Goal: Task Accomplishment & Management: Manage account settings

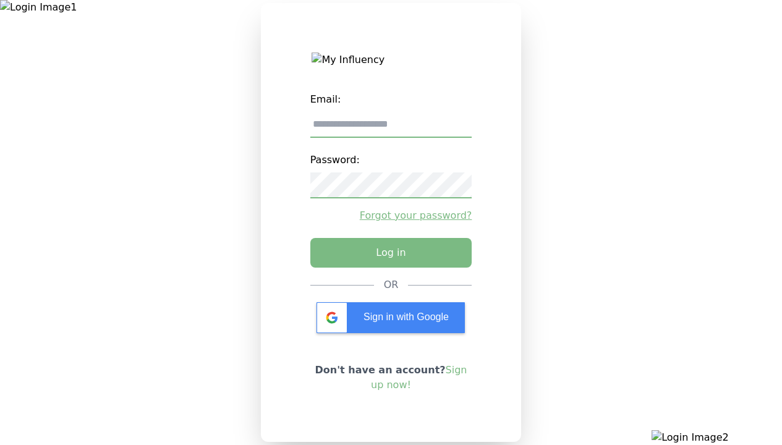
click at [390, 129] on input "email" at bounding box center [391, 125] width 162 height 26
type input "**********"
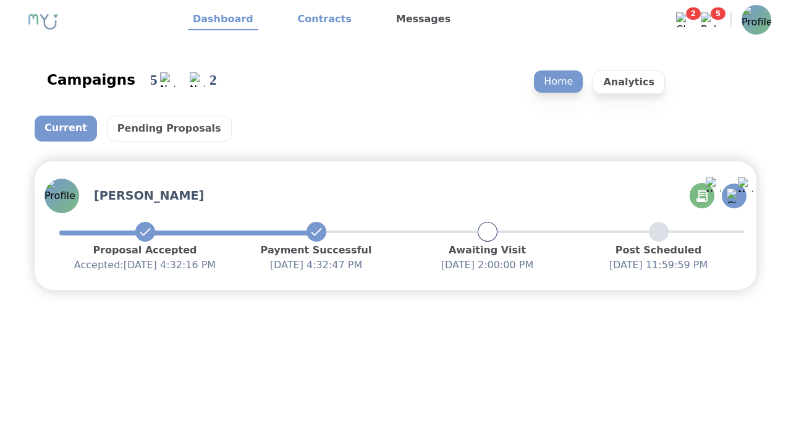
click at [317, 20] on link "Contracts" at bounding box center [325, 19] width 64 height 21
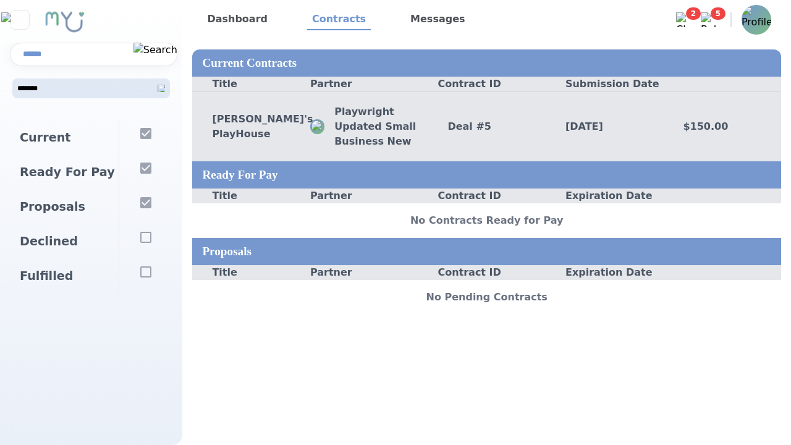
click at [486, 126] on div "Deal # 5" at bounding box center [487, 126] width 118 height 15
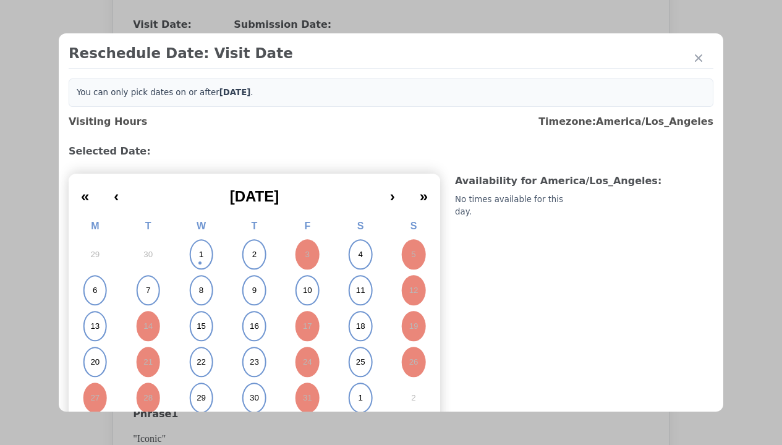
click at [95, 290] on abbr "6" at bounding box center [95, 290] width 4 height 11
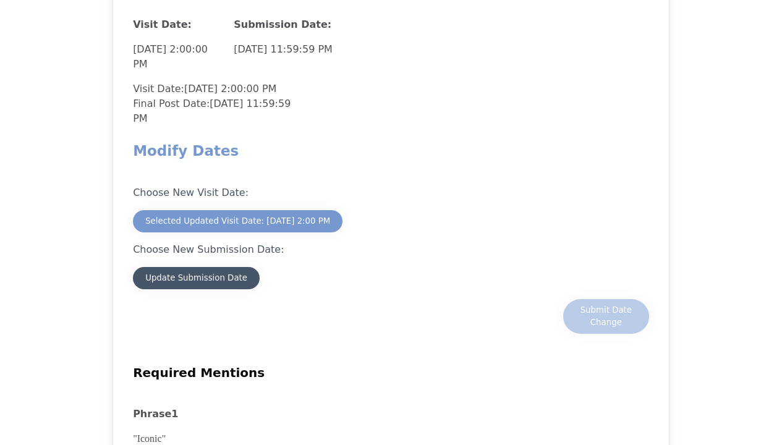
click at [196, 279] on div "Update Submission Date" at bounding box center [196, 278] width 102 height 12
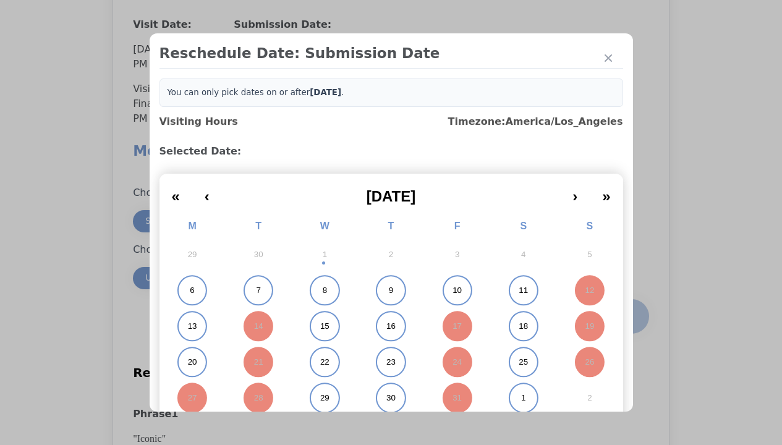
click at [190, 290] on abbr "6" at bounding box center [192, 290] width 4 height 11
click at [605, 318] on div "Submit Date Change" at bounding box center [605, 316] width 61 height 25
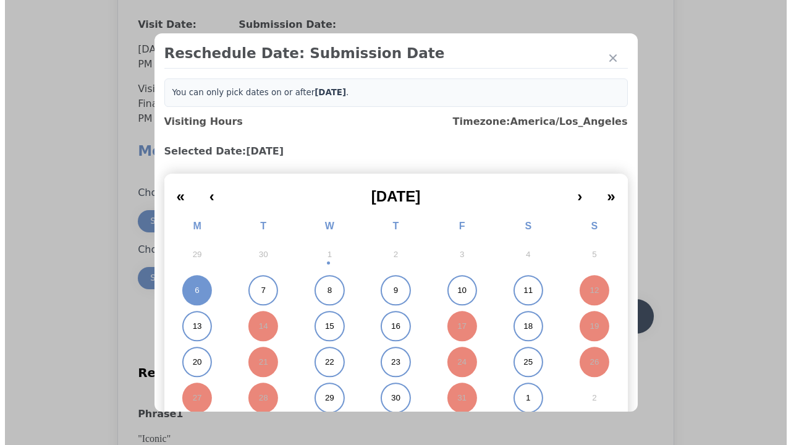
scroll to position [1085, 0]
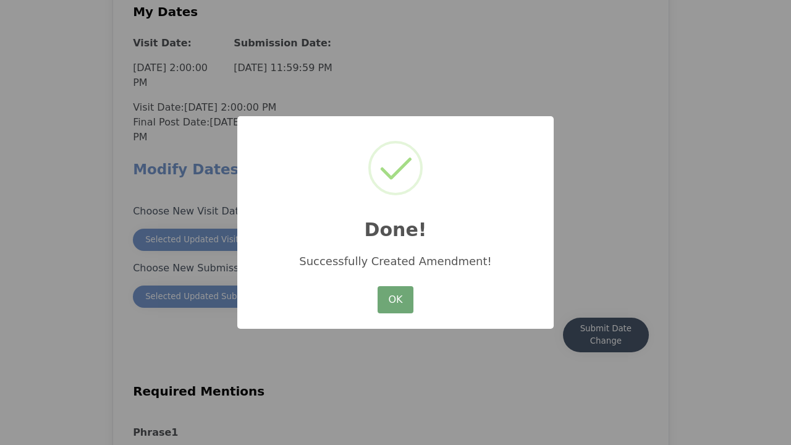
click at [395, 300] on button "OK" at bounding box center [395, 299] width 36 height 27
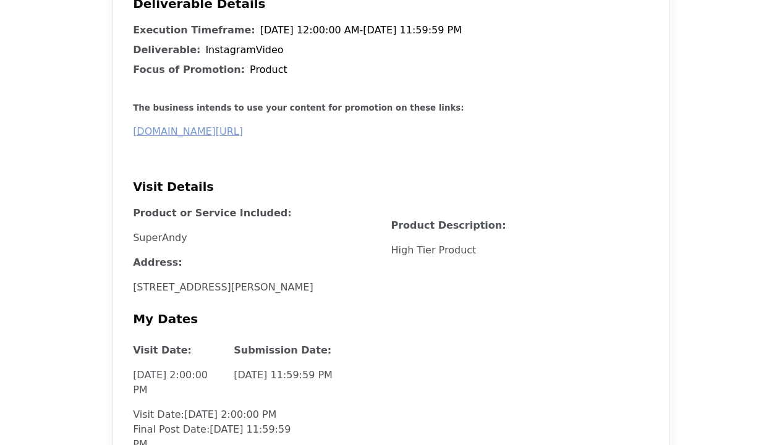
scroll to position [1050, 0]
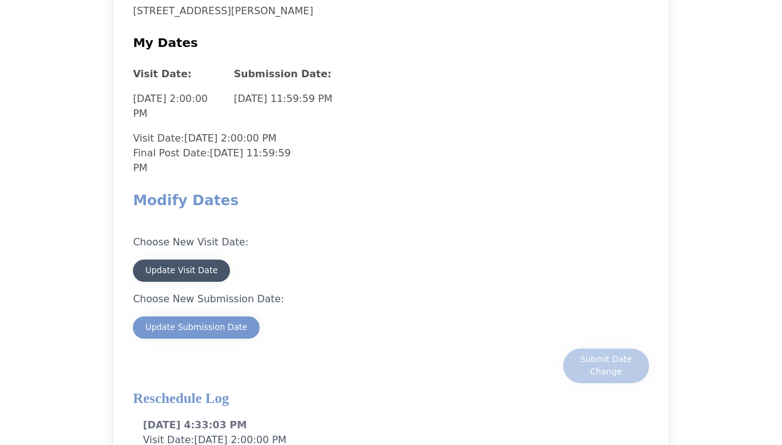
click at [176, 264] on button "Update Visit Date" at bounding box center [181, 270] width 97 height 22
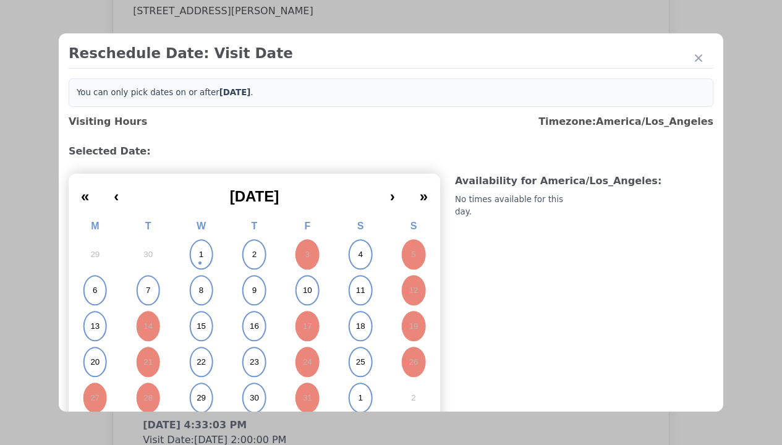
click at [100, 275] on button "6" at bounding box center [95, 290] width 53 height 36
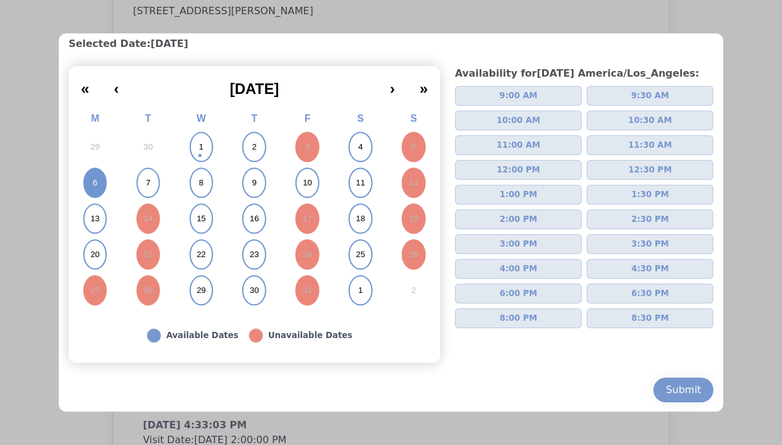
scroll to position [108, 0]
click at [511, 223] on span "2:00 PM" at bounding box center [518, 219] width 38 height 12
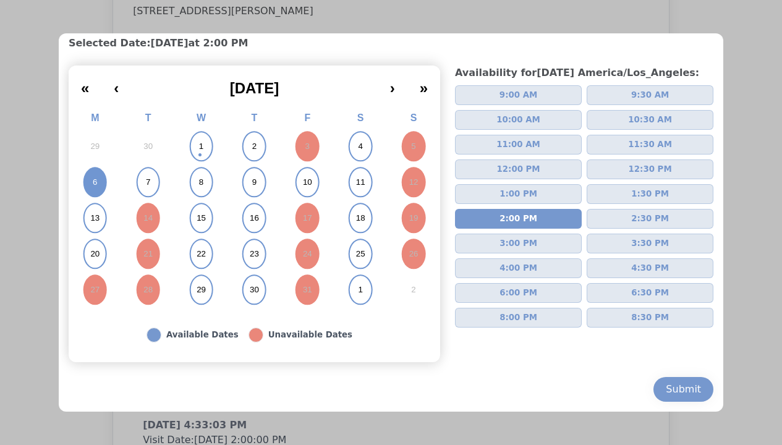
click at [26, 258] on div at bounding box center [391, 222] width 782 height 445
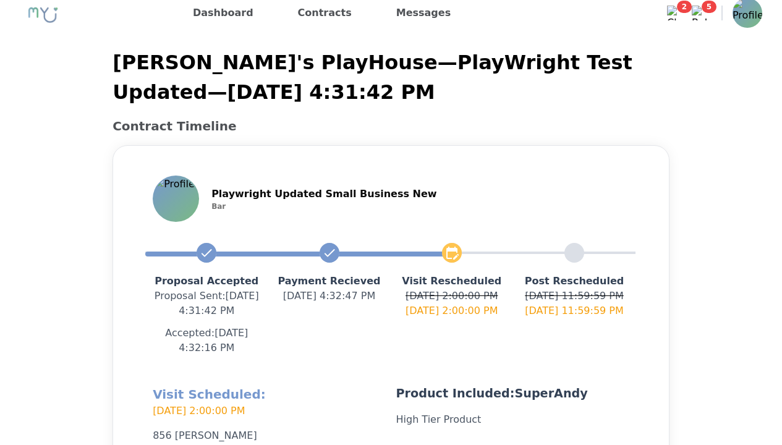
scroll to position [0, 0]
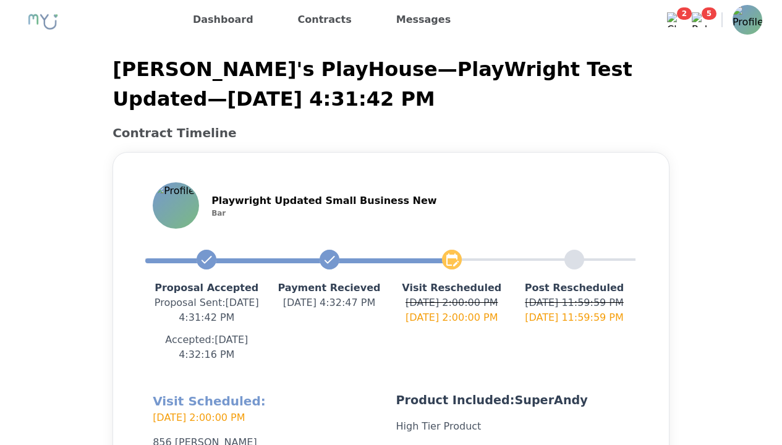
click at [701, 14] on img at bounding box center [698, 19] width 15 height 15
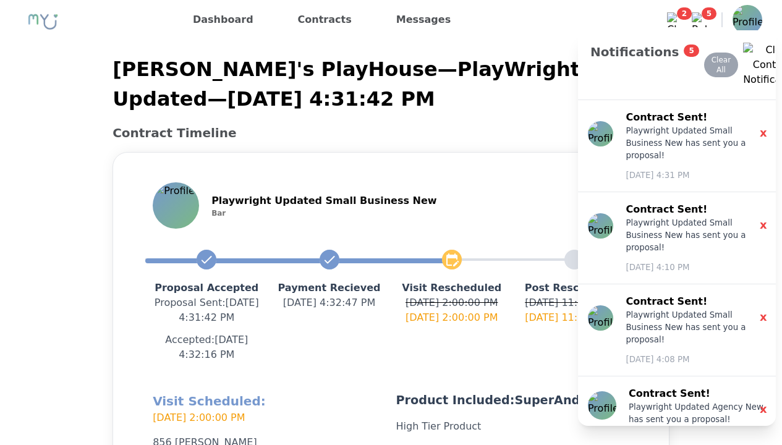
click at [746, 26] on img at bounding box center [747, 20] width 30 height 30
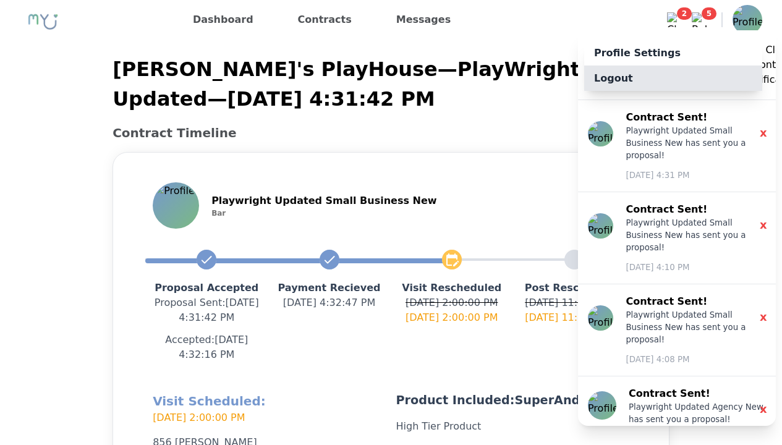
click at [688, 88] on p "Logout" at bounding box center [673, 77] width 178 height 25
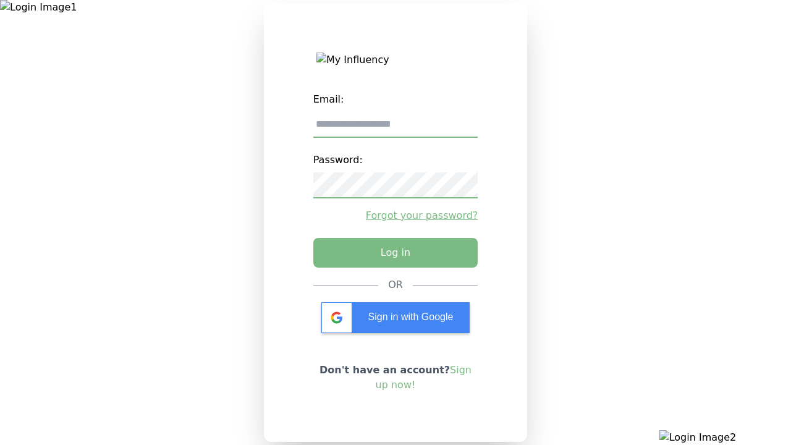
click at [395, 112] on input "email" at bounding box center [395, 125] width 165 height 26
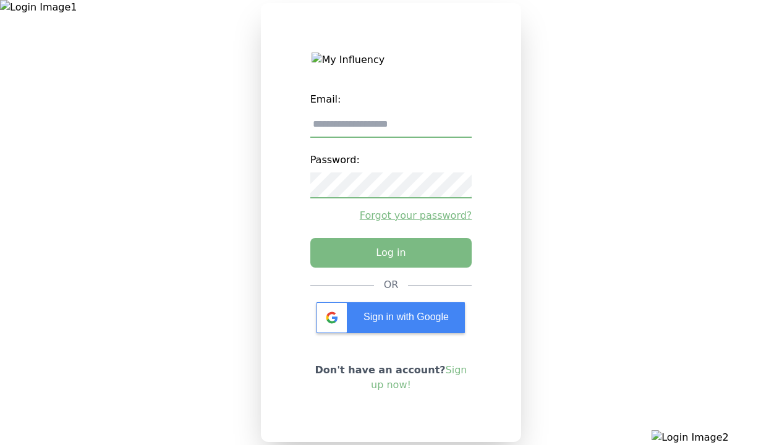
click at [386, 138] on input "email" at bounding box center [391, 125] width 162 height 26
